Goal: Find specific page/section: Find specific page/section

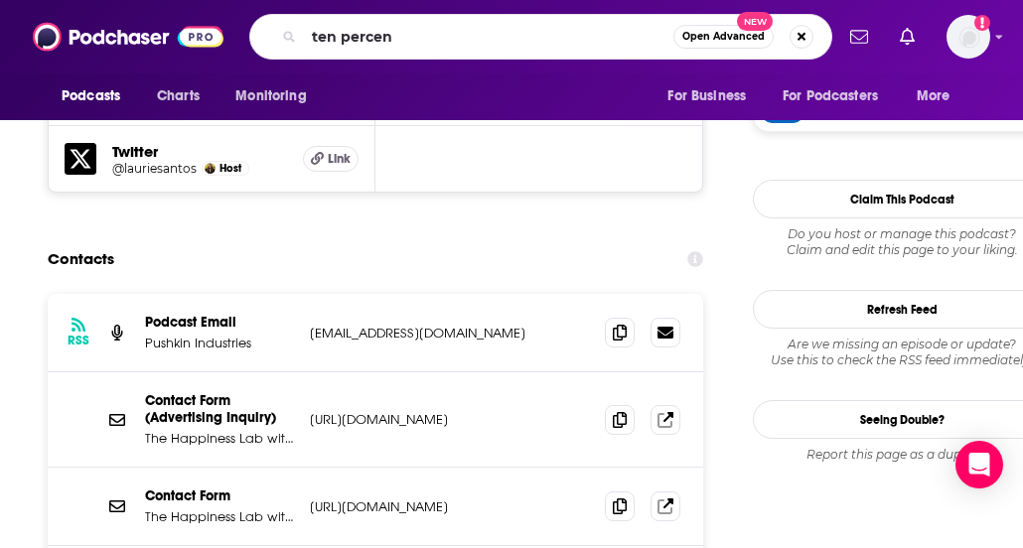
type input "ten percent"
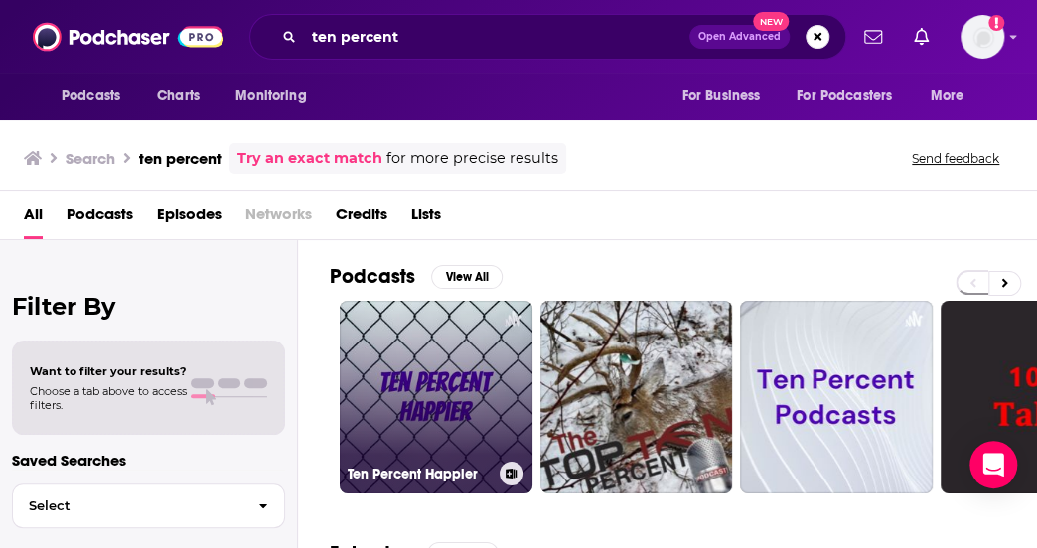
click at [377, 367] on link "Ten Percent Happier" at bounding box center [436, 397] width 193 height 193
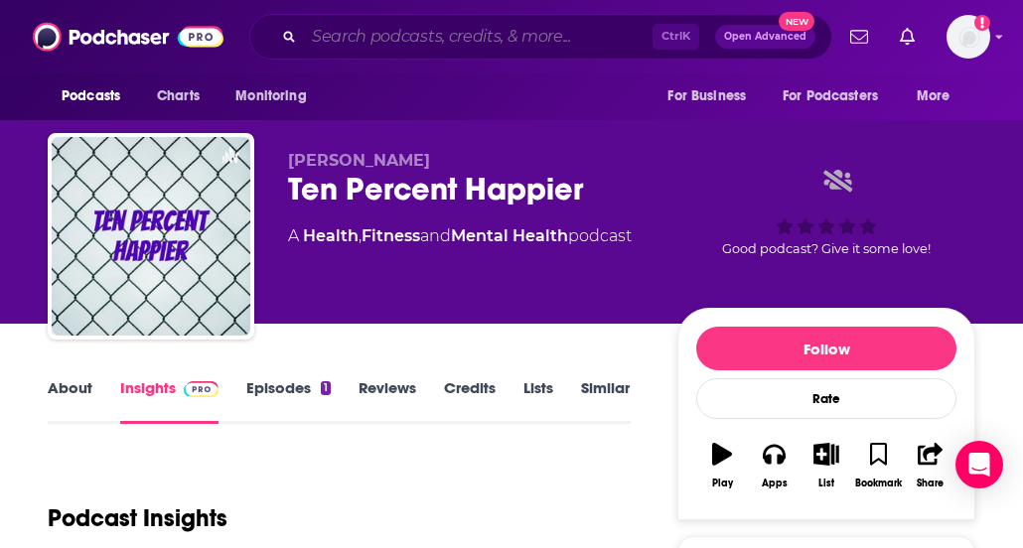
click at [367, 40] on input "Search podcasts, credits, & more..." at bounding box center [478, 37] width 349 height 32
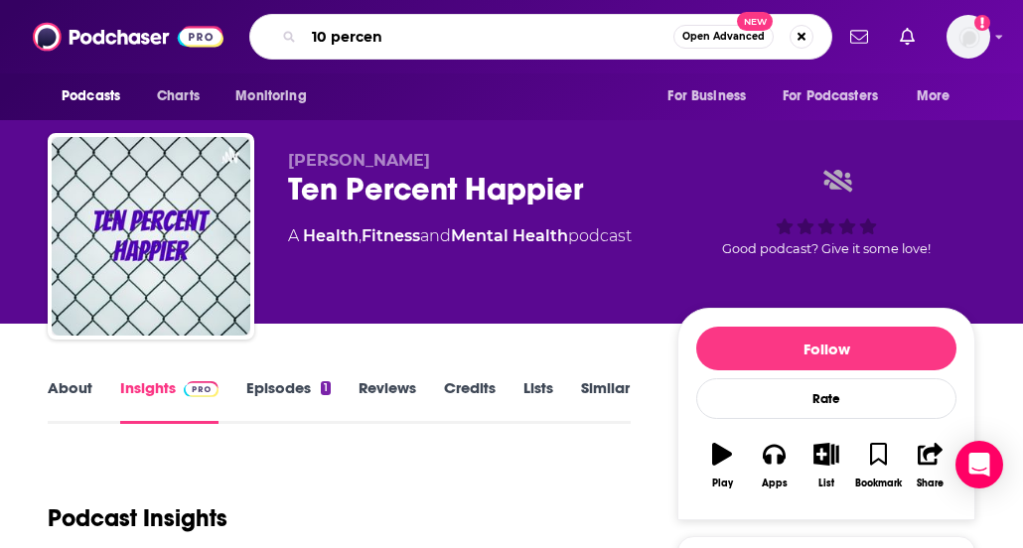
type input "10 percent"
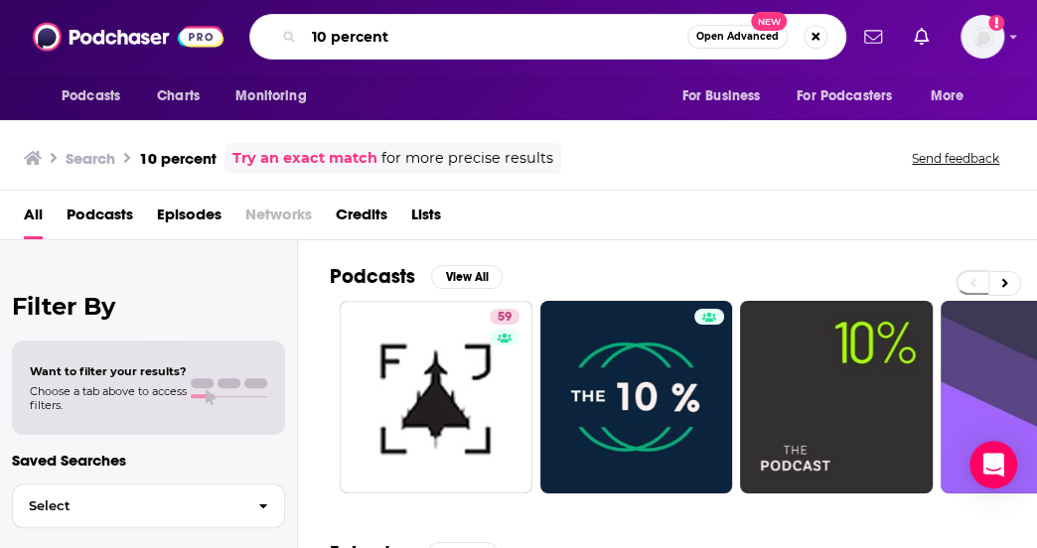
click at [405, 36] on input "10 percent" at bounding box center [495, 37] width 383 height 32
type input "10 percent happier"
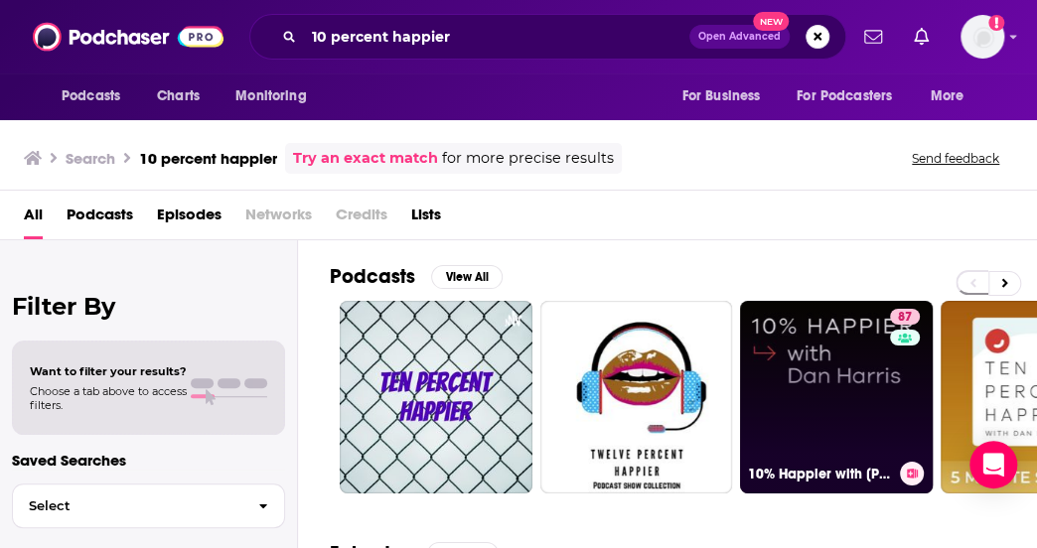
click at [788, 359] on link "87 10% Happier with [PERSON_NAME]" at bounding box center [836, 397] width 193 height 193
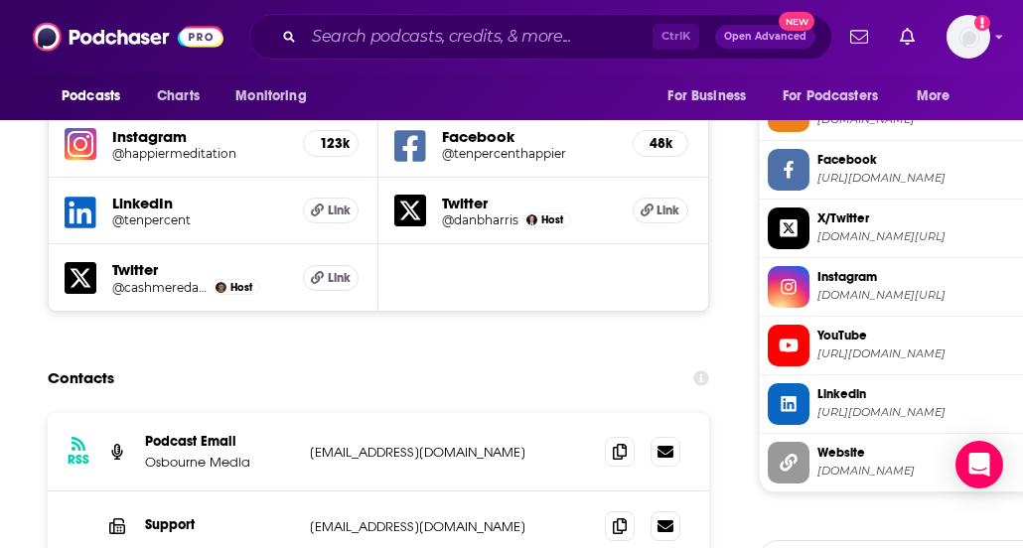
scroll to position [1878, 0]
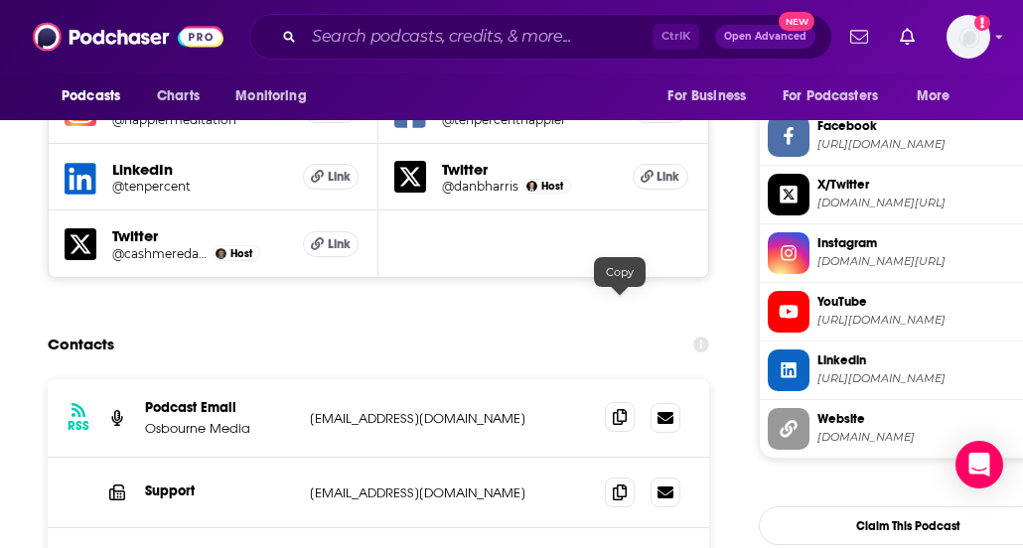
click at [624, 409] on icon at bounding box center [620, 417] width 14 height 16
click at [467, 326] on div "Contacts" at bounding box center [378, 345] width 661 height 38
